Goal: Information Seeking & Learning: Learn about a topic

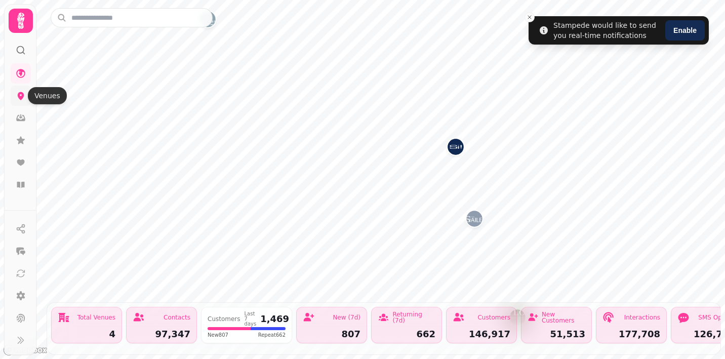
click at [21, 94] on icon at bounding box center [21, 96] width 7 height 8
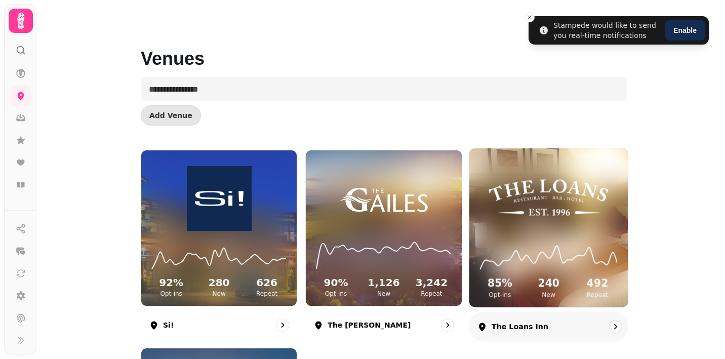
click at [552, 204] on img at bounding box center [548, 198] width 119 height 66
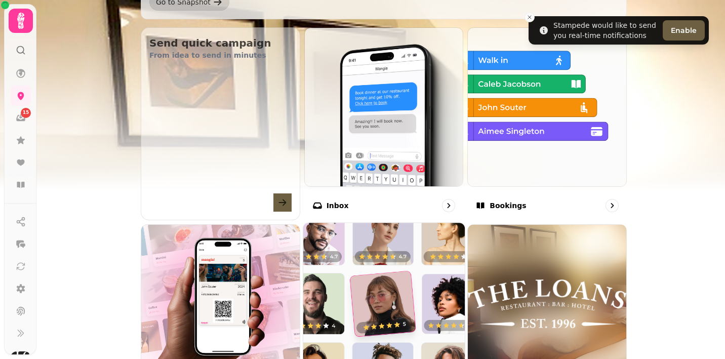
scroll to position [341, 0]
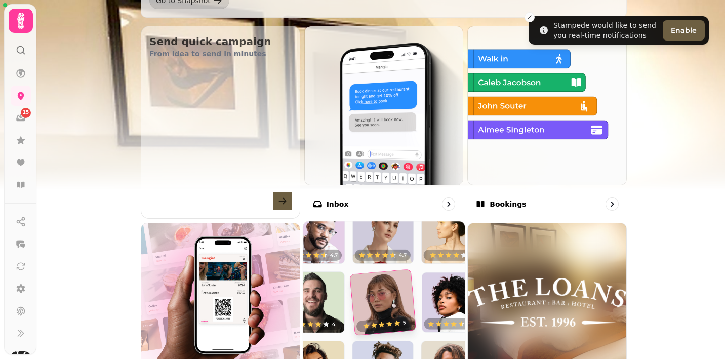
click at [380, 266] on img at bounding box center [384, 302] width 178 height 178
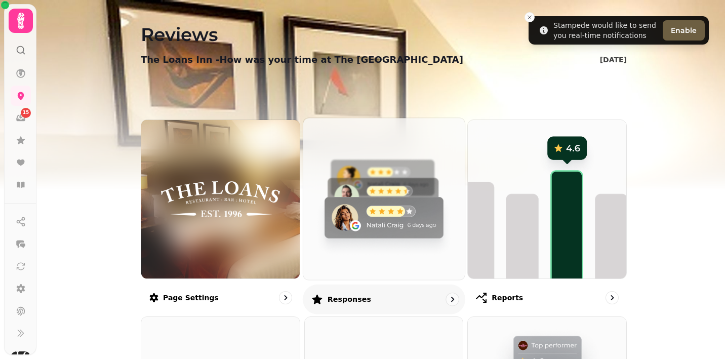
click at [378, 205] on img at bounding box center [384, 199] width 178 height 178
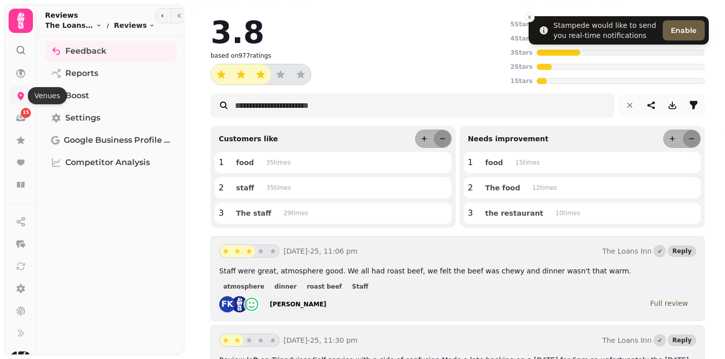
click at [16, 92] on icon at bounding box center [21, 96] width 10 height 10
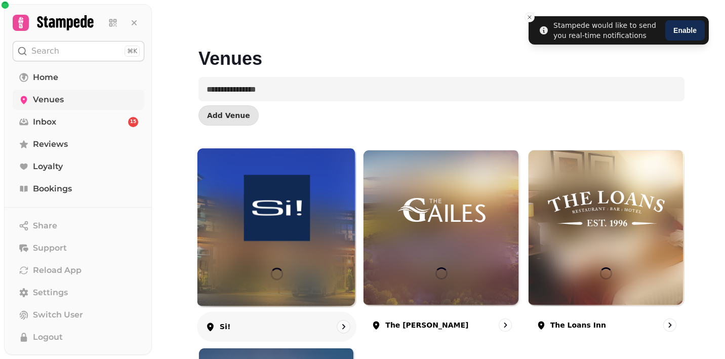
click at [227, 219] on img at bounding box center [276, 208] width 119 height 66
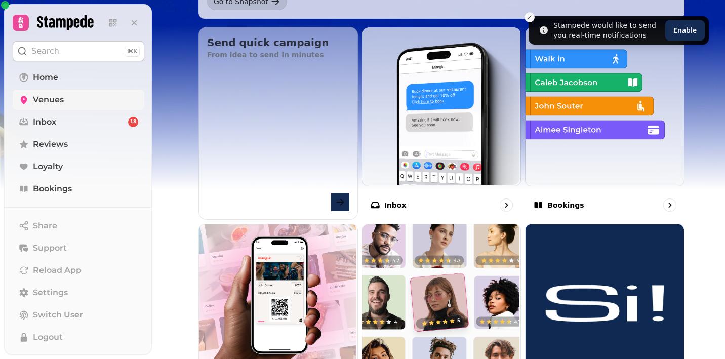
scroll to position [384, 0]
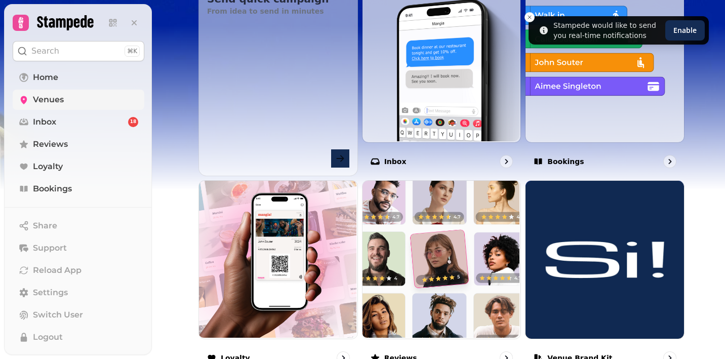
click at [414, 254] on img at bounding box center [441, 259] width 159 height 159
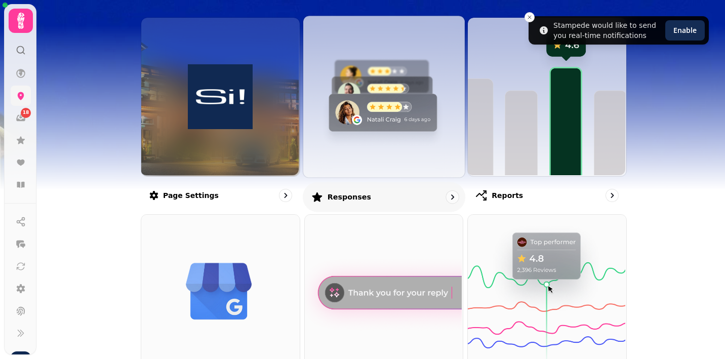
scroll to position [104, 0]
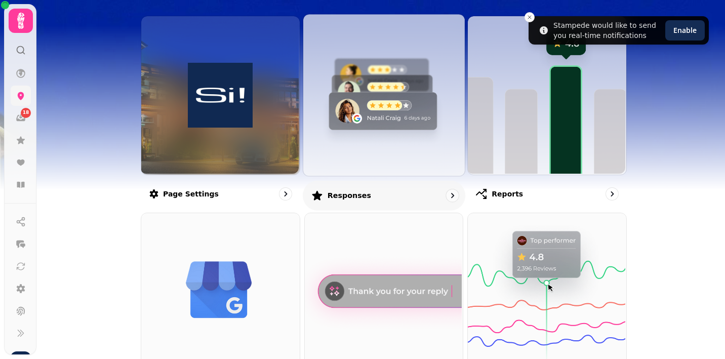
click at [367, 96] on img at bounding box center [383, 94] width 162 height 162
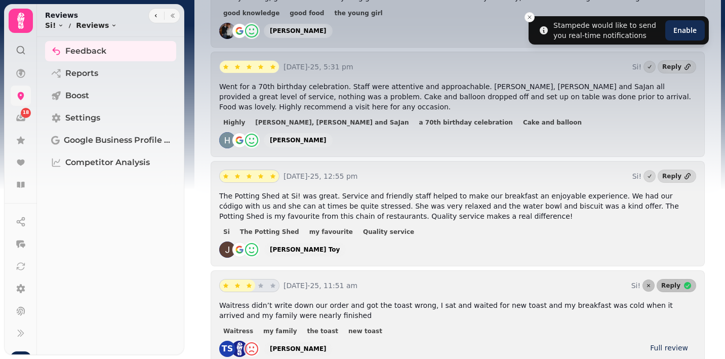
scroll to position [588, 0]
click at [24, 89] on link at bounding box center [21, 96] width 20 height 20
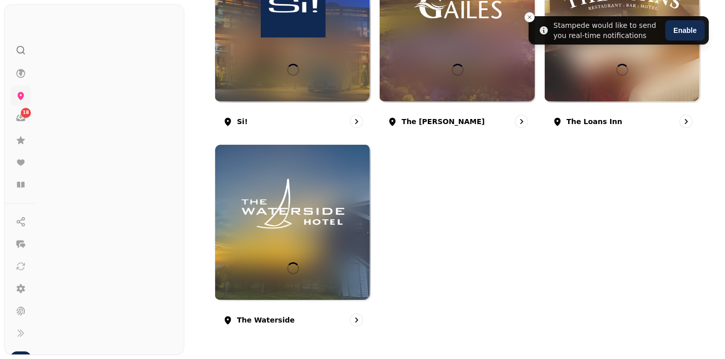
scroll to position [203, 0]
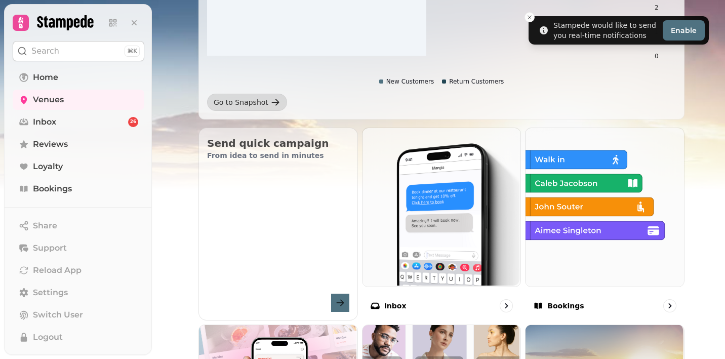
scroll to position [266, 0]
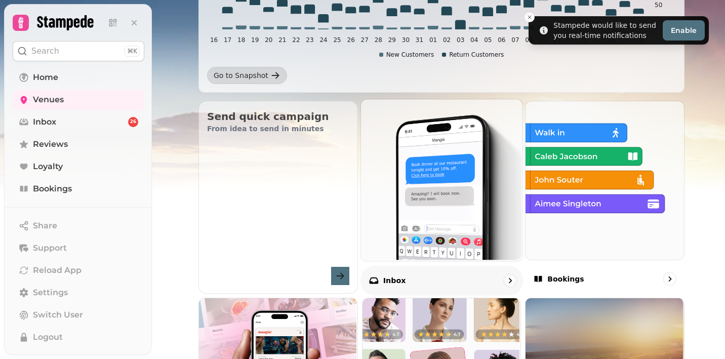
click at [399, 233] on img at bounding box center [441, 179] width 162 height 162
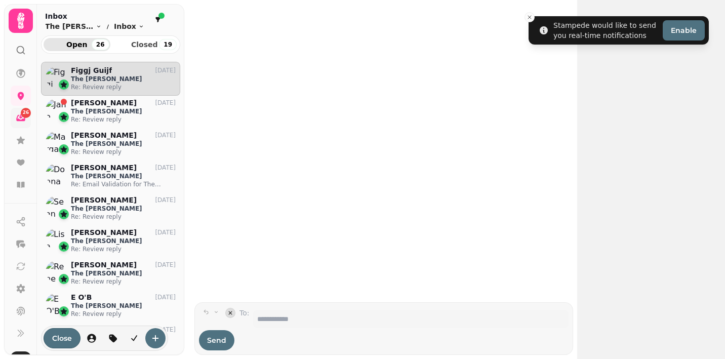
scroll to position [289, 139]
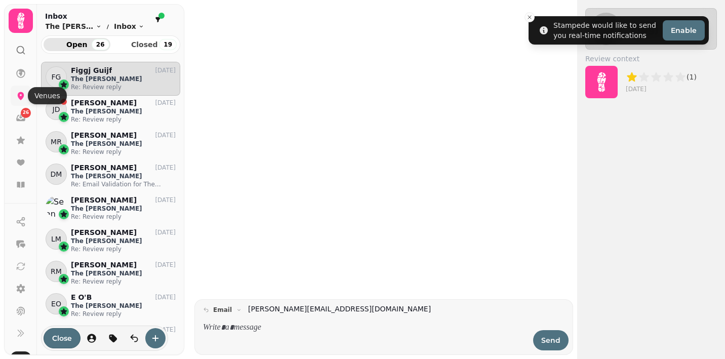
click at [19, 93] on icon at bounding box center [21, 96] width 7 height 8
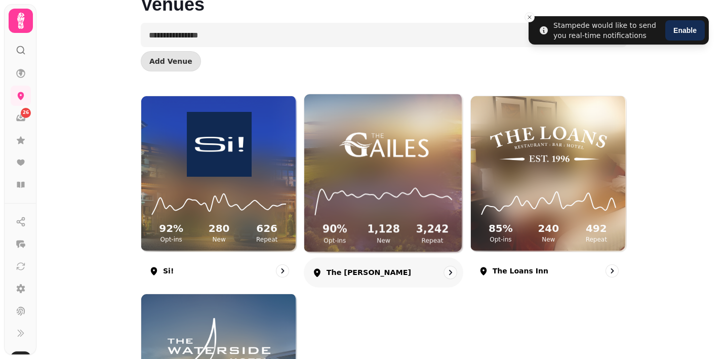
scroll to position [64, 0]
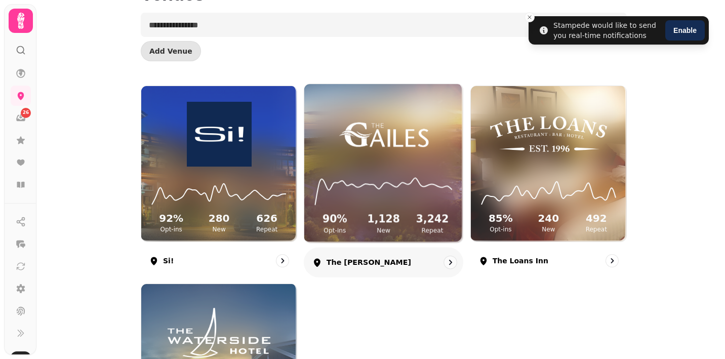
click at [320, 155] on div "90 % Opt-ins 1,128 New 3,242 Repeat" at bounding box center [383, 163] width 159 height 159
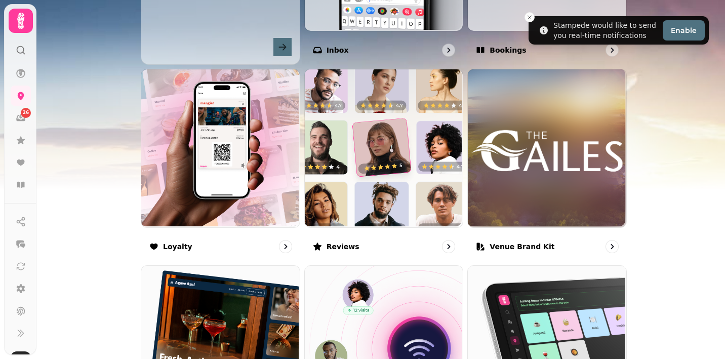
scroll to position [492, 0]
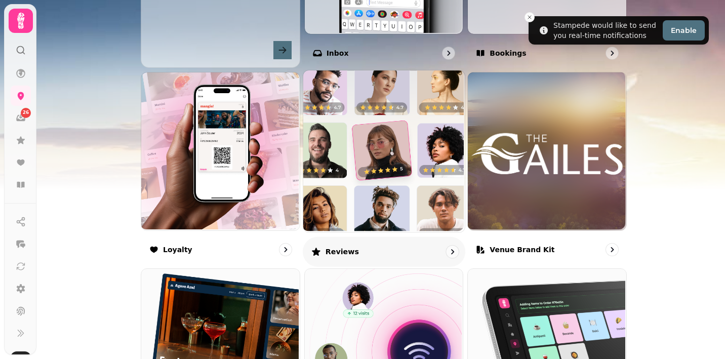
click at [361, 148] on img at bounding box center [383, 150] width 162 height 162
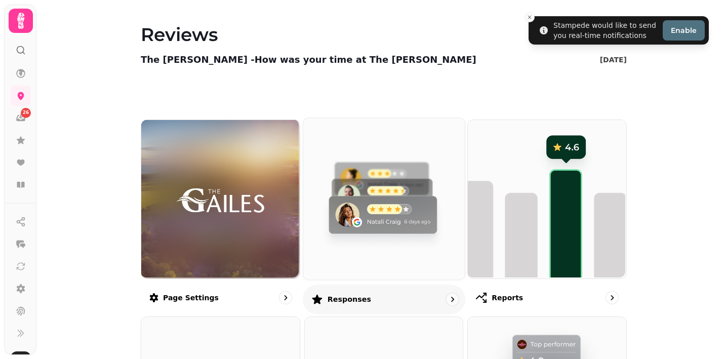
click at [359, 172] on img at bounding box center [383, 198] width 162 height 162
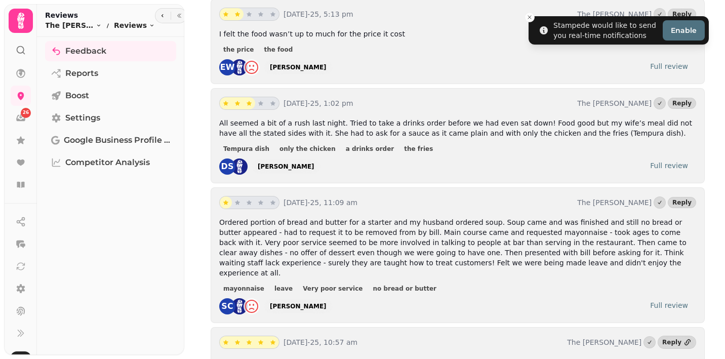
scroll to position [723, 0]
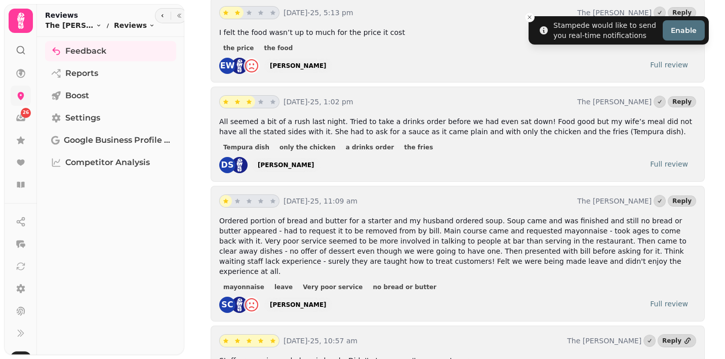
click at [30, 91] on link at bounding box center [21, 96] width 20 height 20
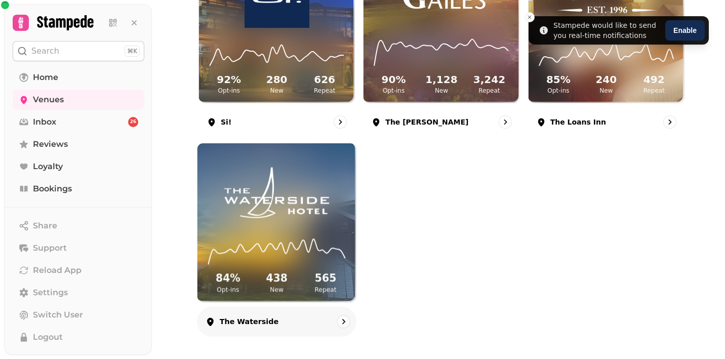
click at [325, 187] on img at bounding box center [276, 193] width 119 height 66
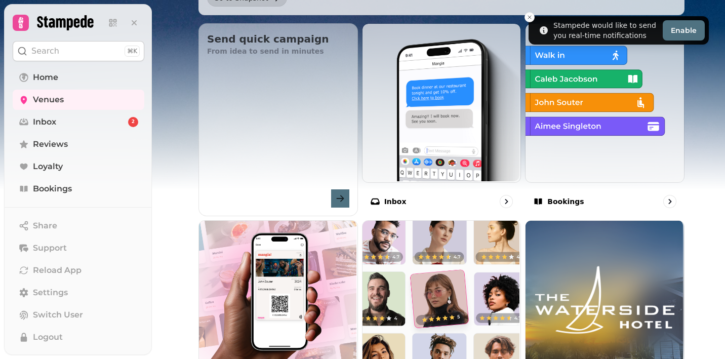
scroll to position [390, 0]
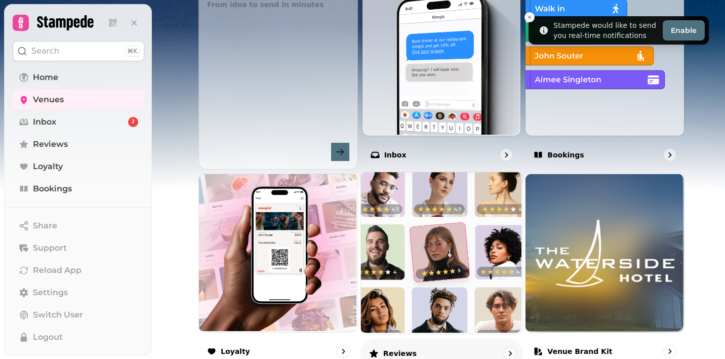
click at [392, 234] on img at bounding box center [441, 252] width 162 height 162
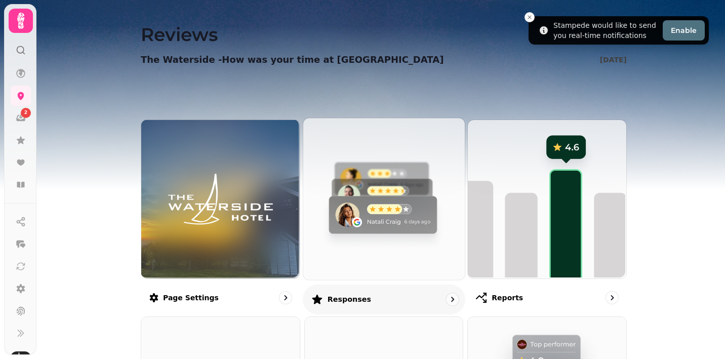
click at [392, 205] on img at bounding box center [383, 198] width 162 height 162
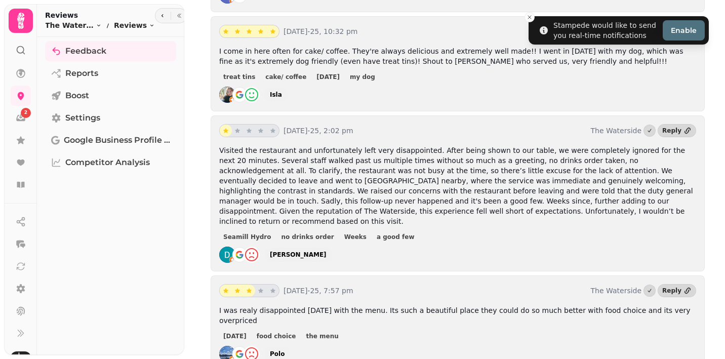
scroll to position [848, 0]
